Goal: Navigation & Orientation: Find specific page/section

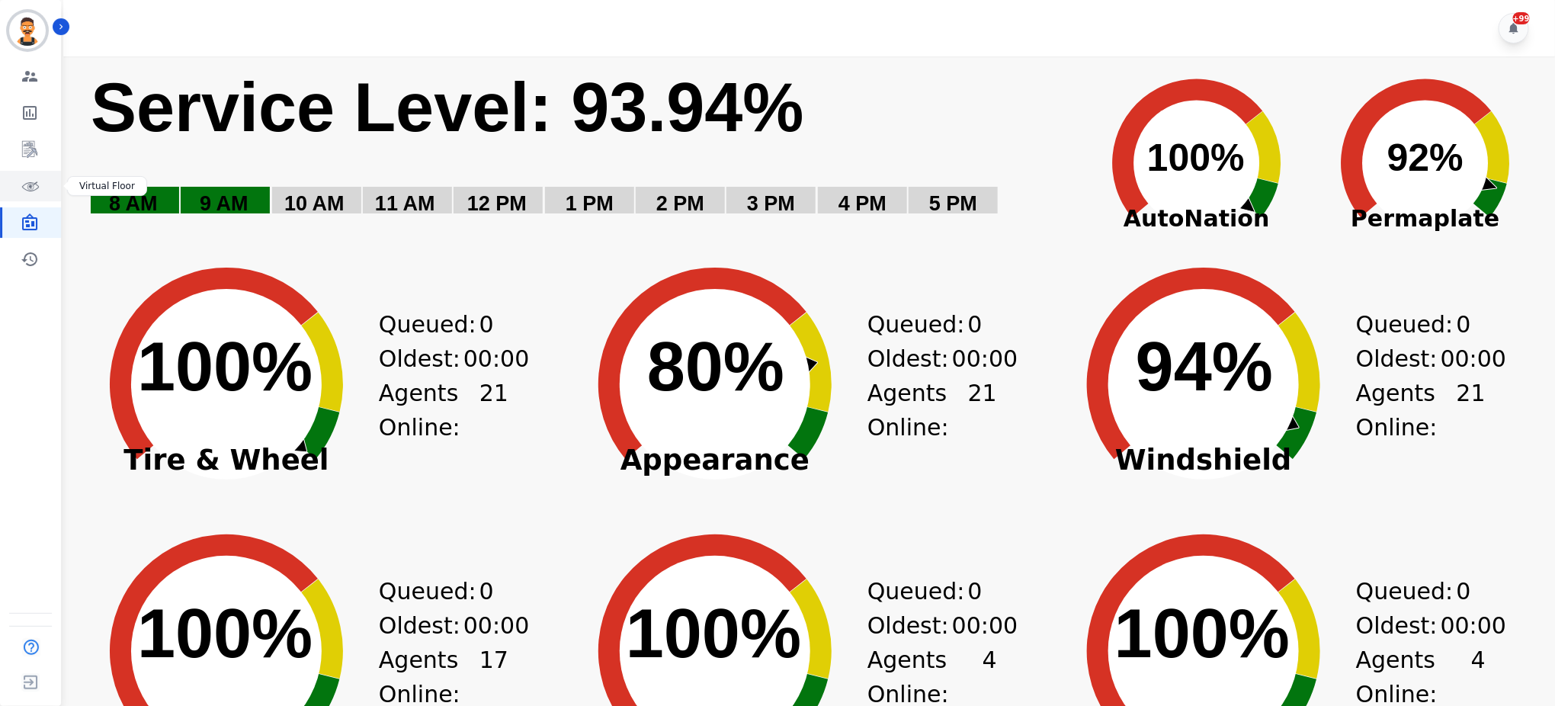
click at [21, 188] on icon "Sidebar" at bounding box center [30, 186] width 18 height 18
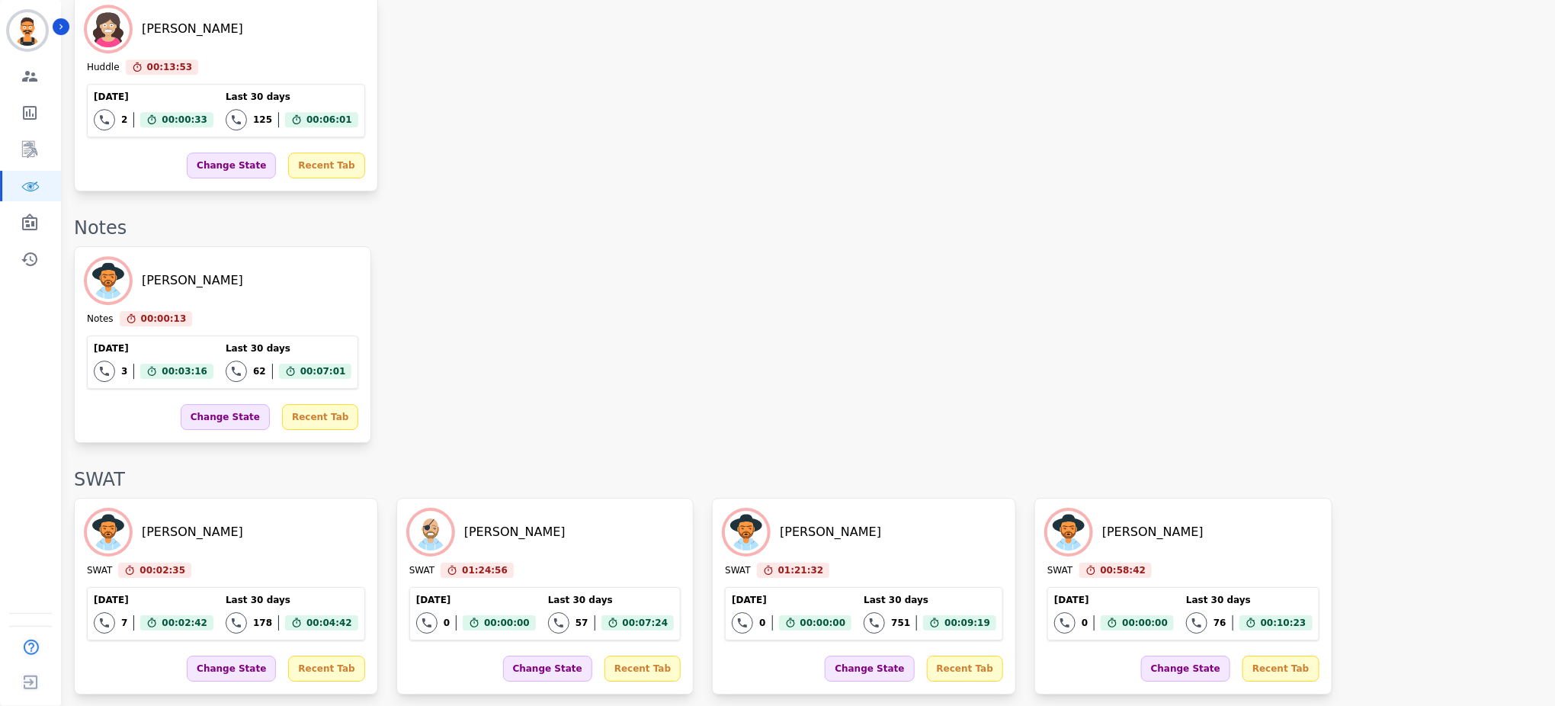
scroll to position [2064, 0]
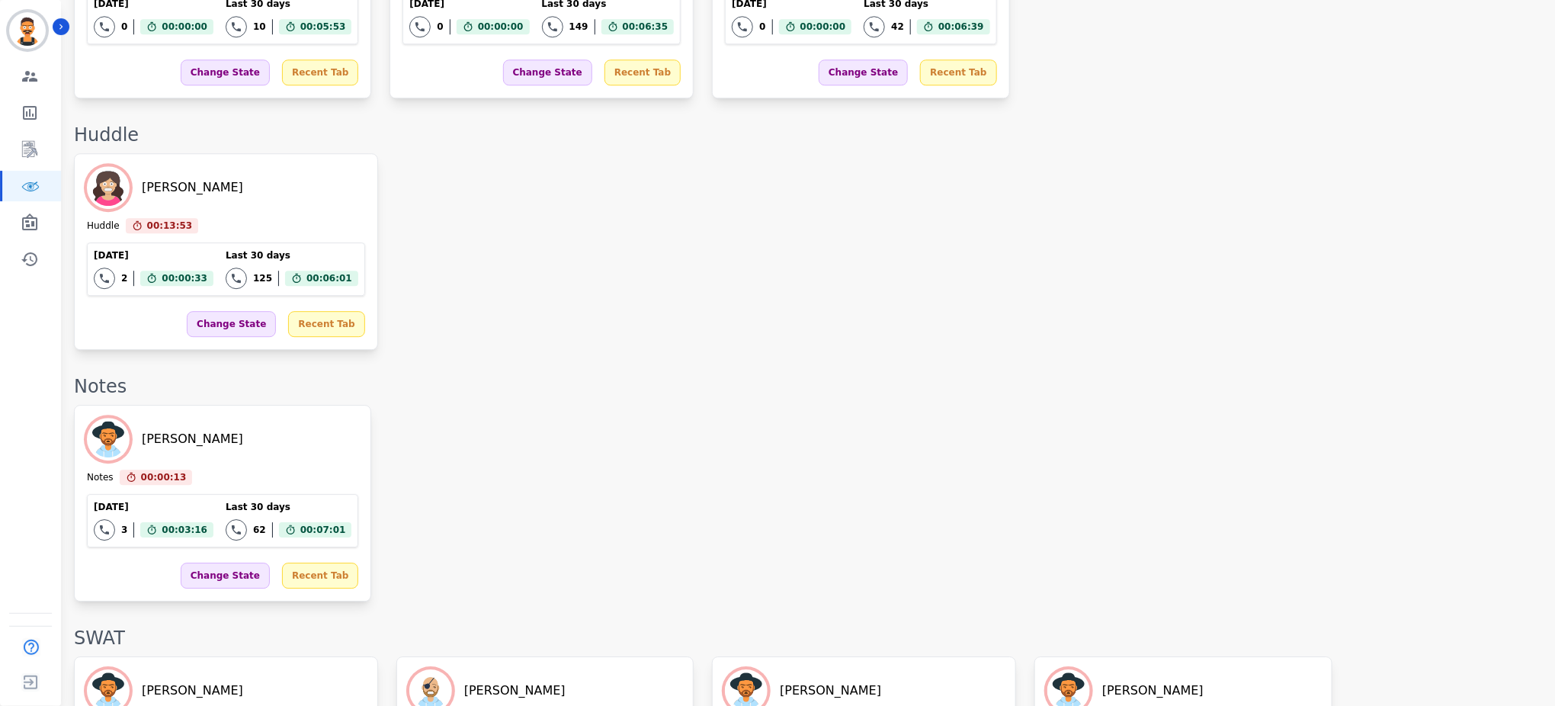
click at [766, 432] on div "[PERSON_NAME] Notes 00:00:13 Current State: Notes [DATE] 3 Total interactions c…" at bounding box center [807, 503] width 1466 height 197
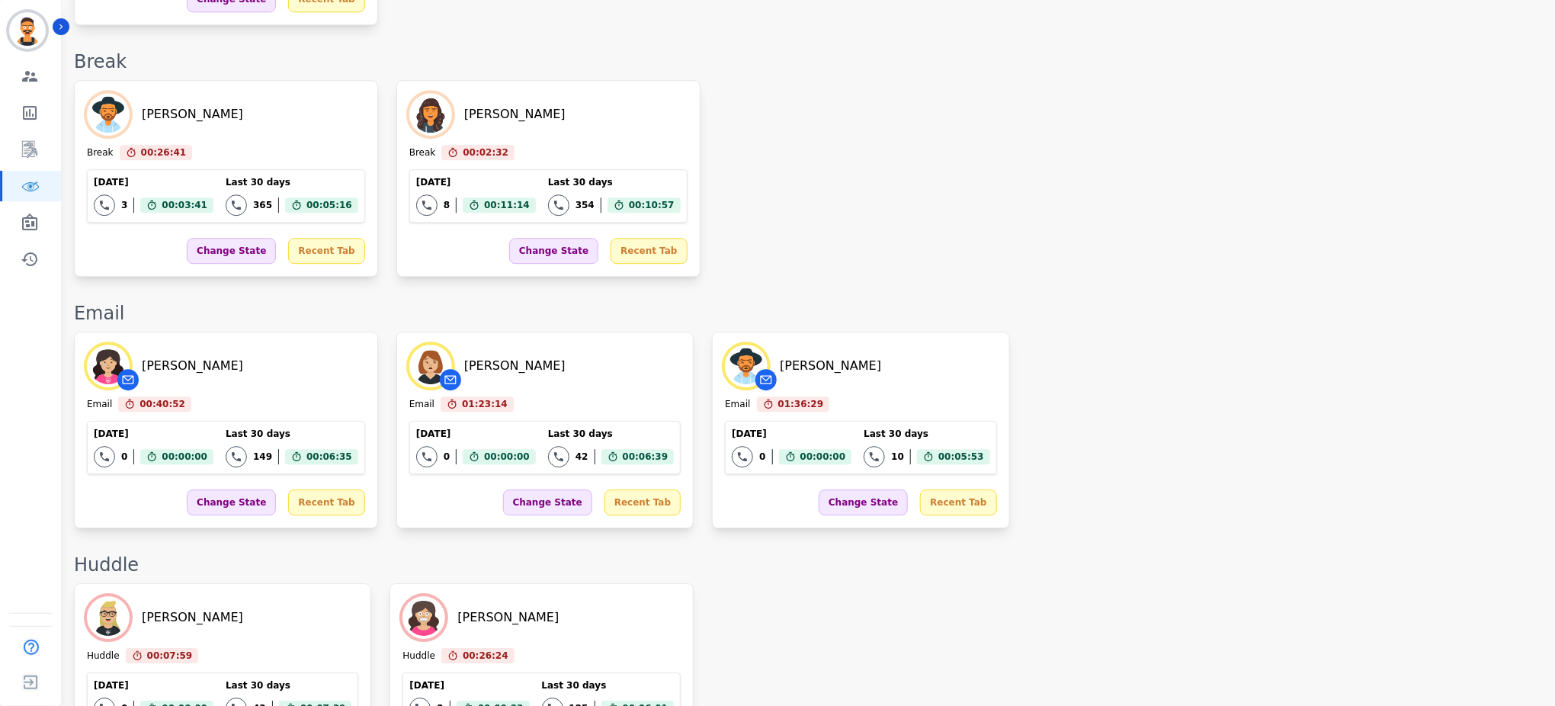
scroll to position [2279, 0]
